Goal: Find specific page/section: Locate a particular part of the current website

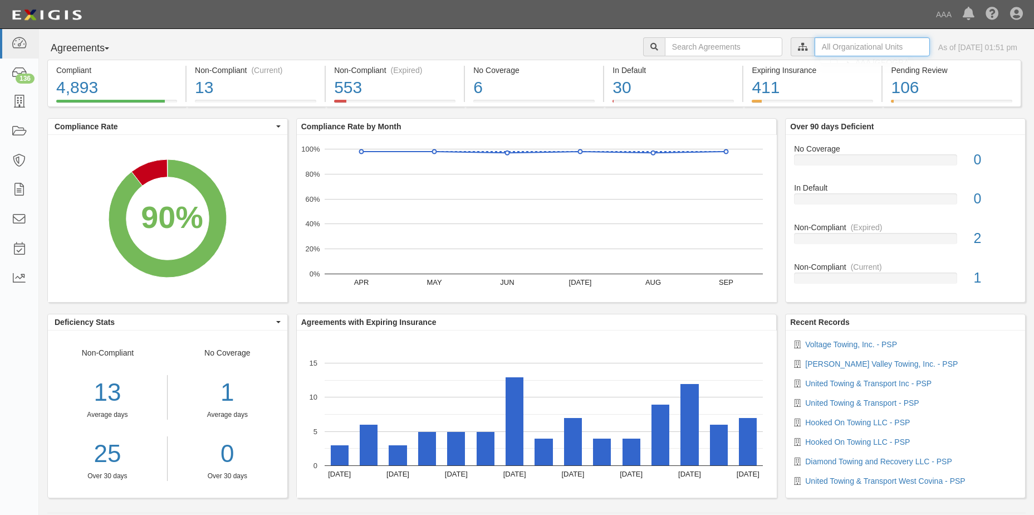
click at [820, 50] on input "text" at bounding box center [872, 46] width 115 height 19
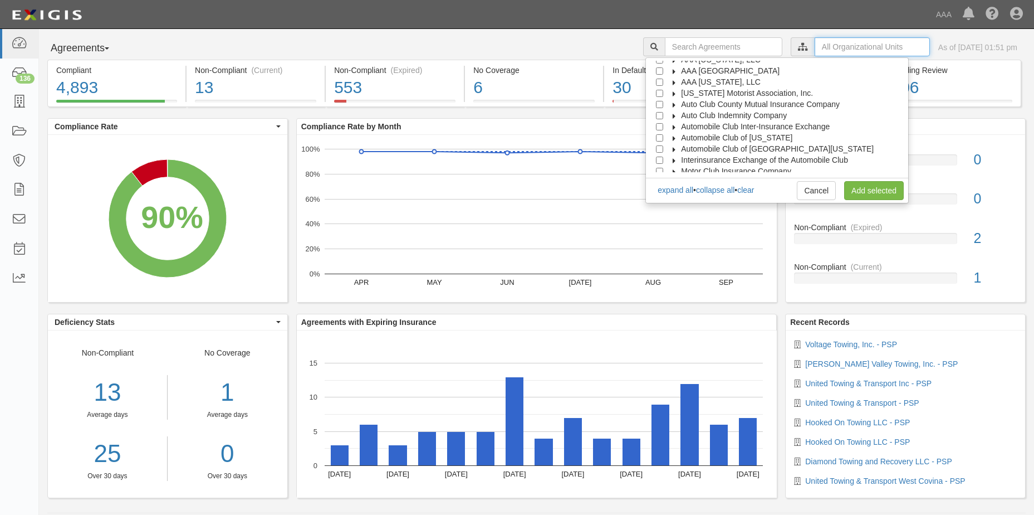
scroll to position [45, 0]
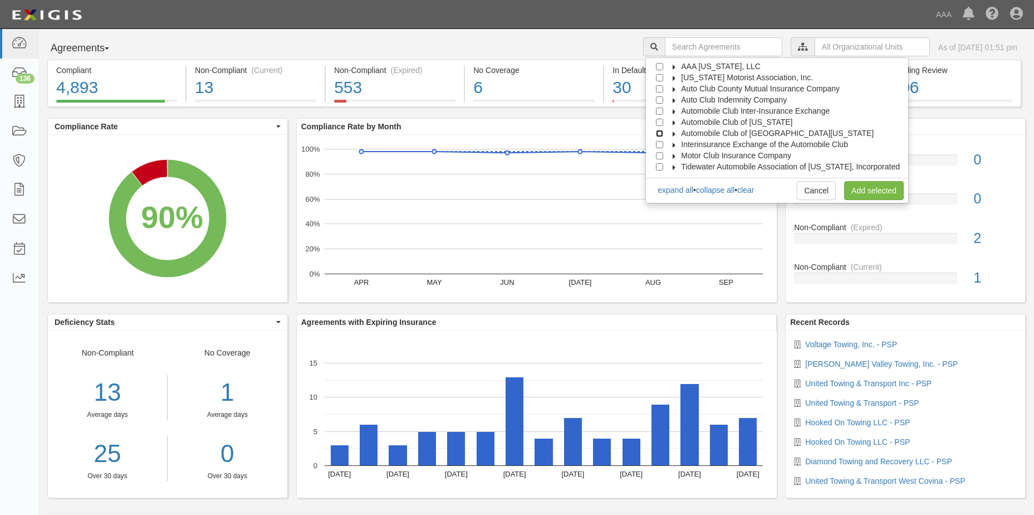
click at [663, 132] on input "Automobile Club of Southern California" at bounding box center [659, 133] width 7 height 7
checkbox input "true"
click at [873, 189] on link "Add selected" at bounding box center [874, 190] width 60 height 19
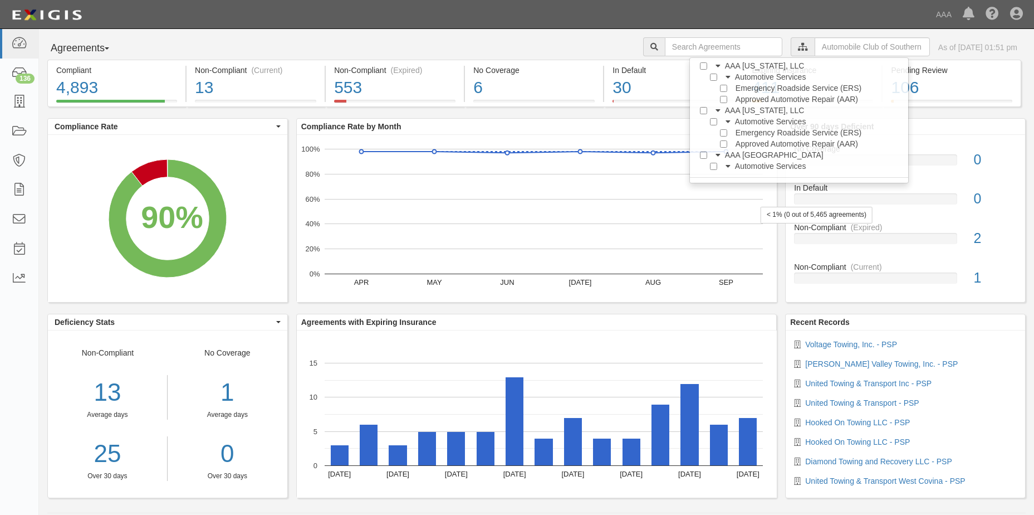
scroll to position [0, 0]
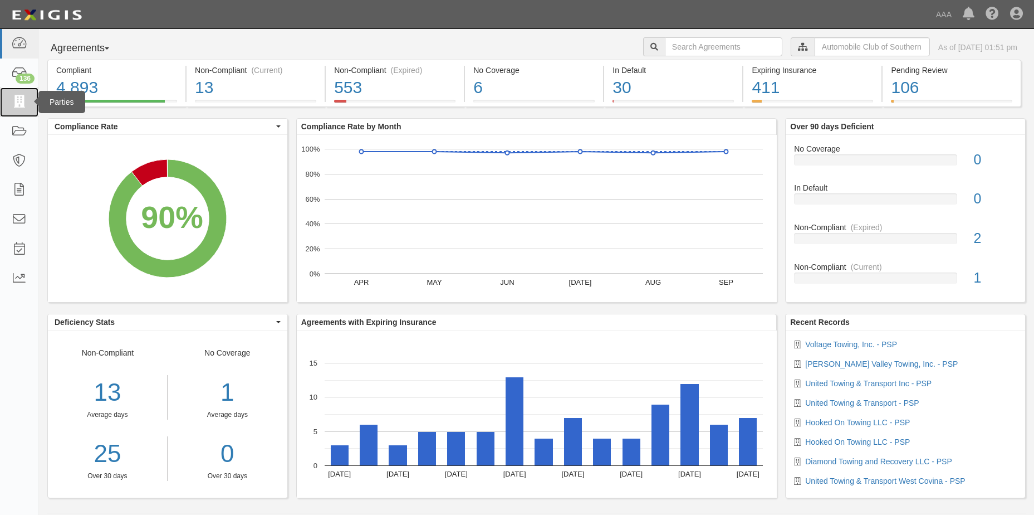
click at [18, 103] on icon at bounding box center [19, 102] width 16 height 13
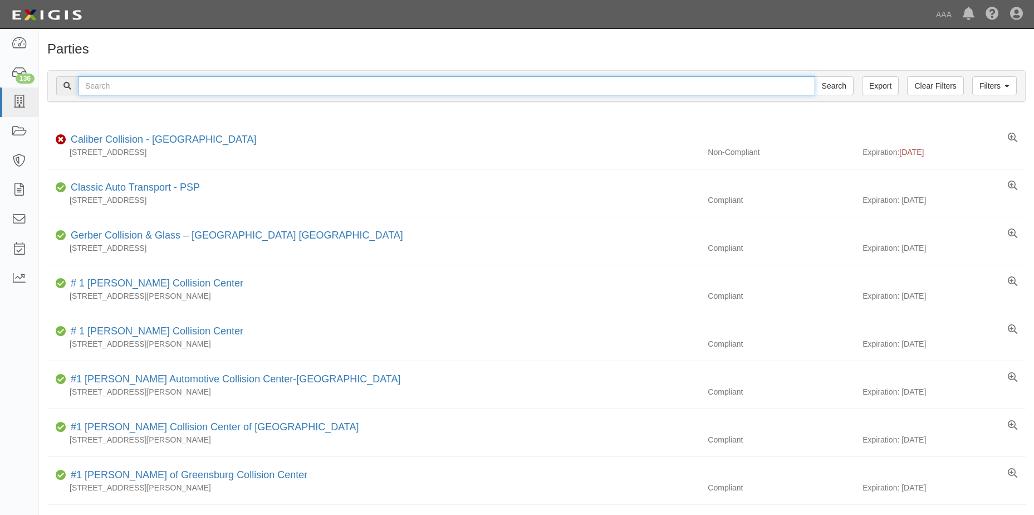
click at [118, 90] on input "text" at bounding box center [446, 85] width 737 height 19
type input "v"
type input "Voltage Towing, Inc."
click at [839, 89] on input "Search" at bounding box center [834, 85] width 39 height 19
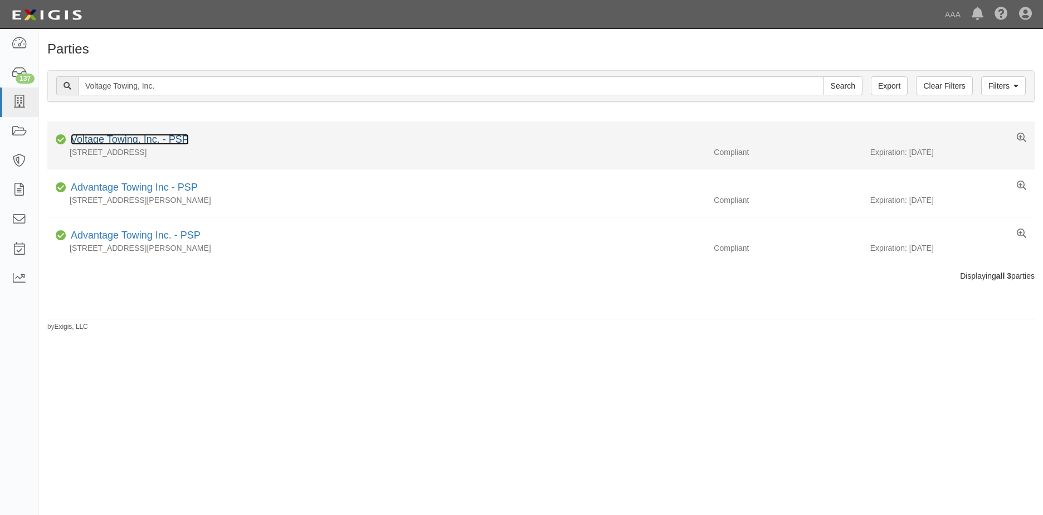
click at [130, 140] on link "Voltage Towing, Inc. - PSP" at bounding box center [130, 139] width 118 height 11
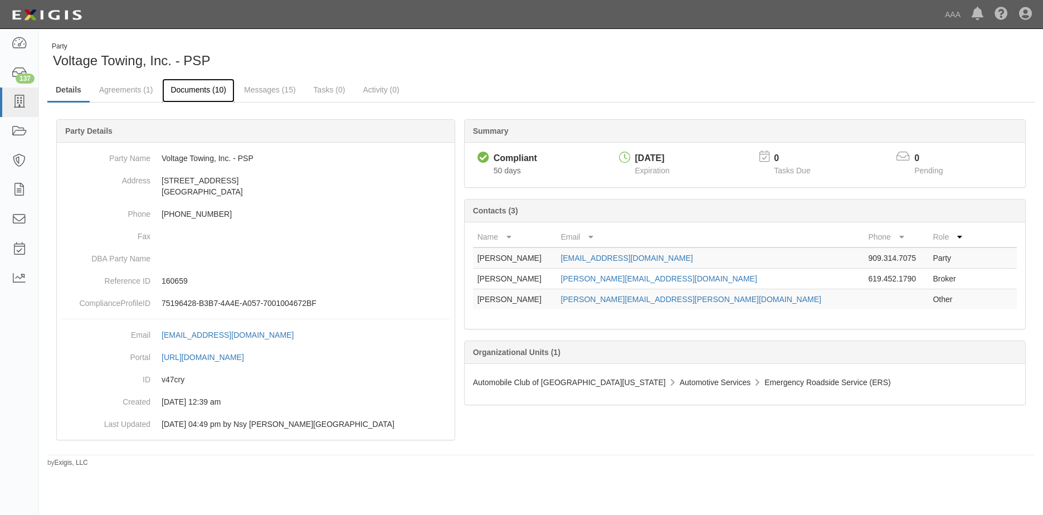
click at [204, 91] on link "Documents (10)" at bounding box center [198, 91] width 72 height 24
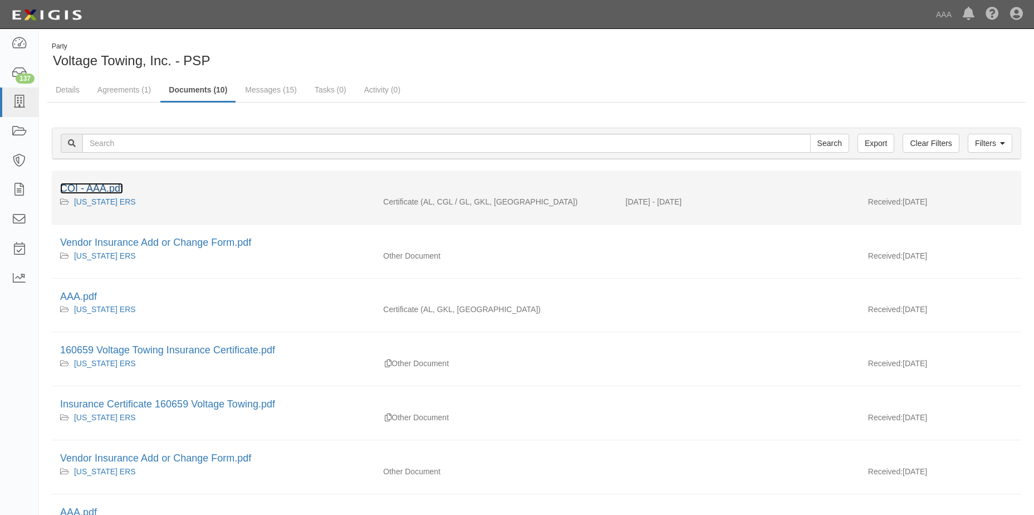
click at [94, 190] on link "COI - AAA.pdf" at bounding box center [91, 188] width 63 height 11
